Goal: Task Accomplishment & Management: Manage account settings

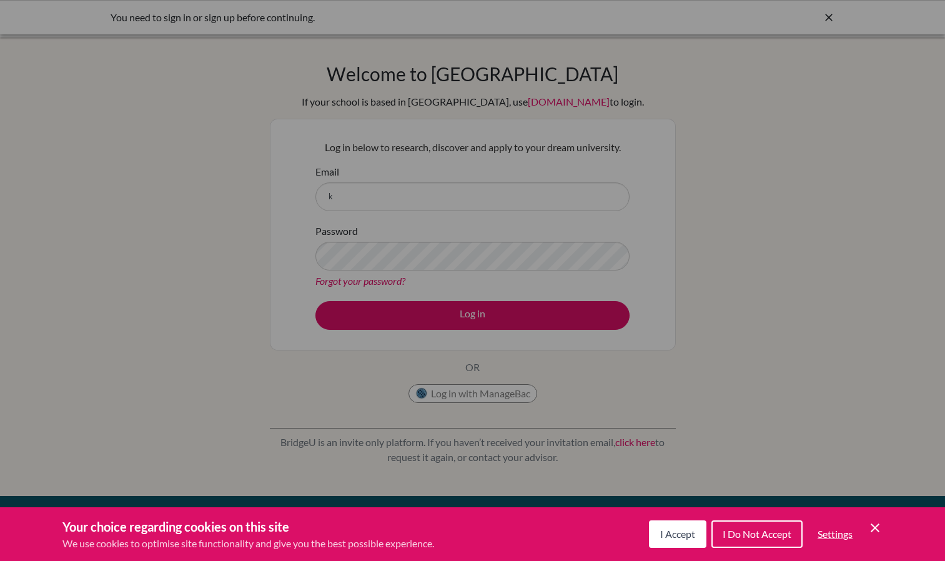
click at [676, 537] on span "I Accept" at bounding box center [677, 534] width 35 height 12
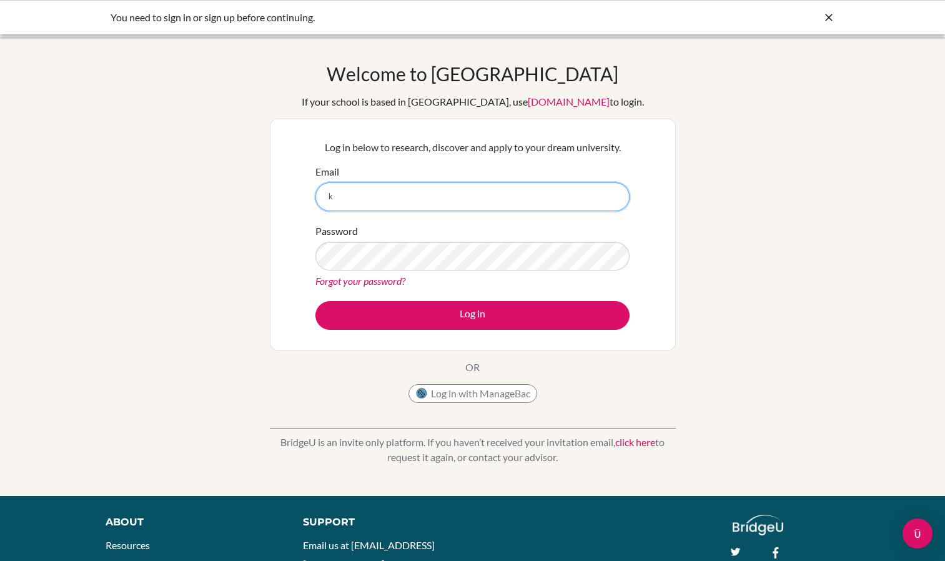
click at [454, 200] on input "k" at bounding box center [472, 196] width 314 height 29
type input "[EMAIL_ADDRESS][DOMAIN_NAME]"
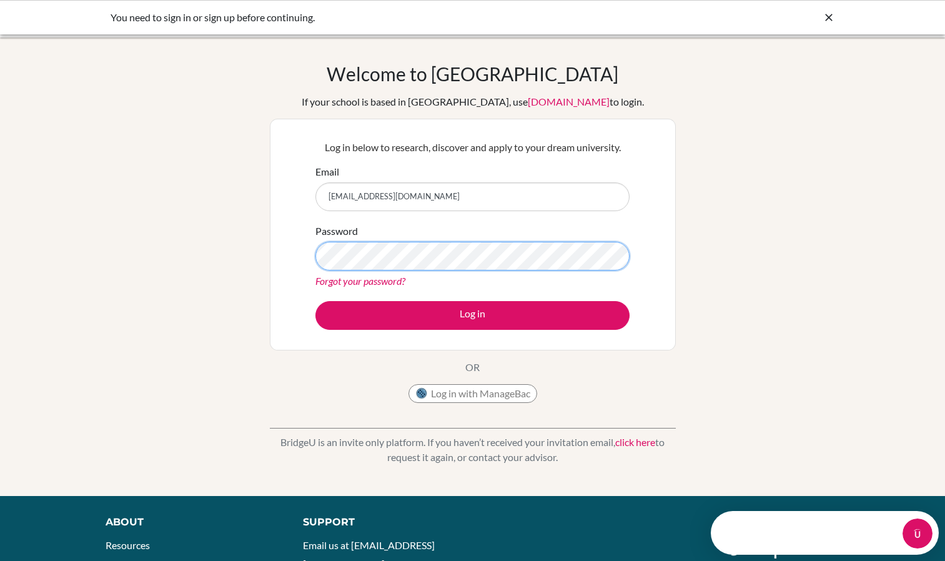
click at [315, 301] on button "Log in" at bounding box center [472, 315] width 314 height 29
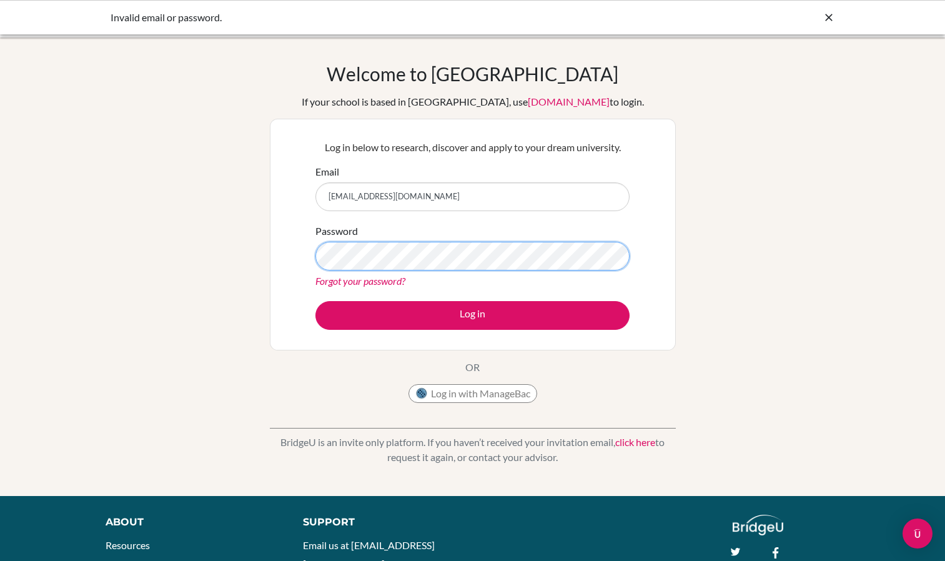
click at [315, 301] on button "Log in" at bounding box center [472, 315] width 314 height 29
drag, startPoint x: 440, startPoint y: 191, endPoint x: 319, endPoint y: 193, distance: 121.2
click at [319, 193] on input "[EMAIL_ADDRESS][DOMAIN_NAME]" at bounding box center [472, 196] width 314 height 29
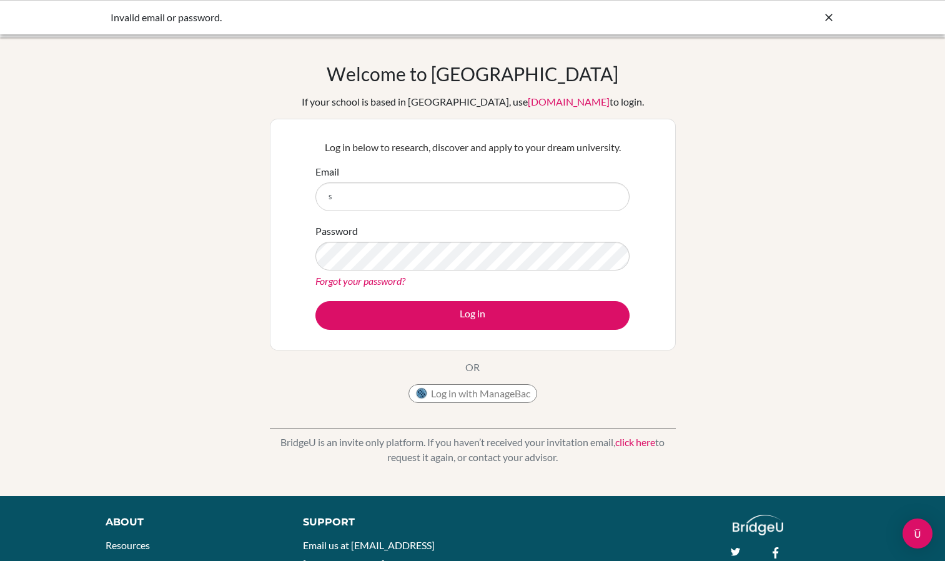
type input "[EMAIL_ADDRESS][DOMAIN_NAME]"
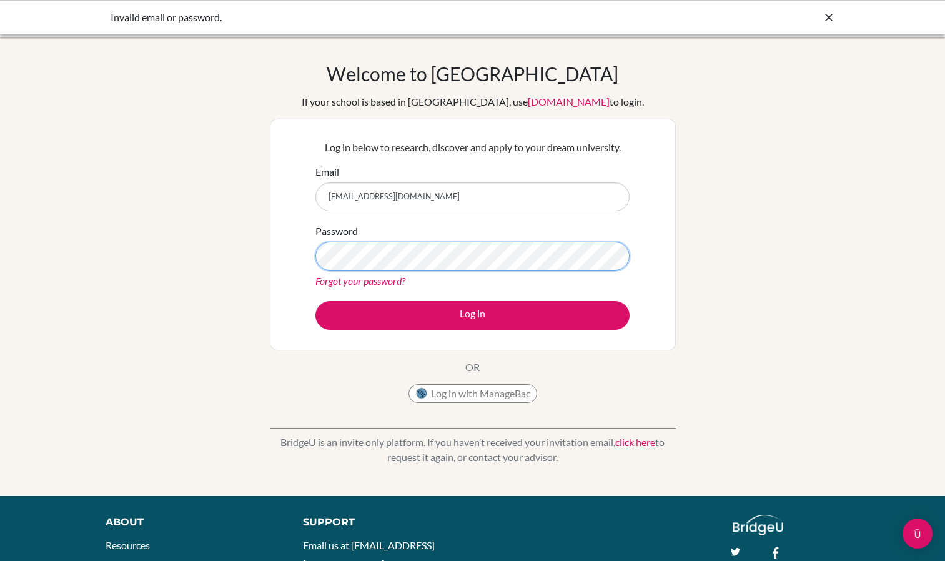
click at [315, 301] on button "Log in" at bounding box center [472, 315] width 314 height 29
